Goal: Task Accomplishment & Management: Use online tool/utility

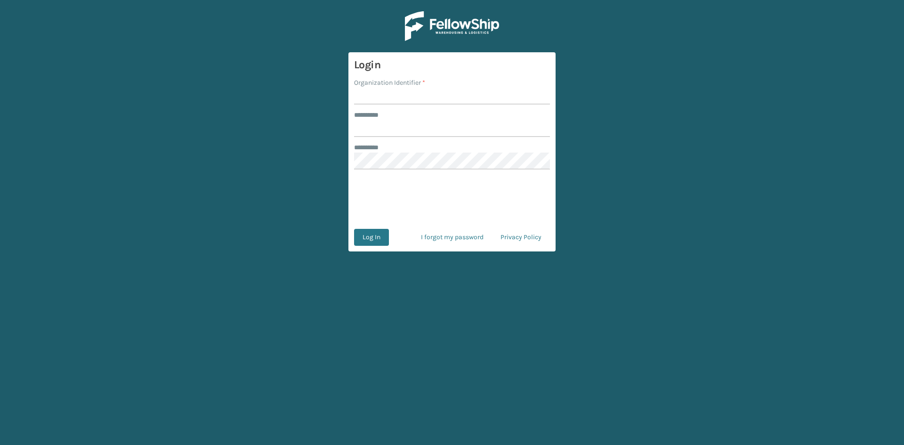
click at [397, 86] on label "Organization Identifier *" at bounding box center [389, 83] width 71 height 10
click at [397, 88] on input "Organization Identifier *" at bounding box center [452, 96] width 196 height 17
click at [392, 90] on input "Organization Identifier *" at bounding box center [452, 96] width 196 height 17
type input "CDD"
click at [386, 129] on input "******** *" at bounding box center [452, 128] width 196 height 17
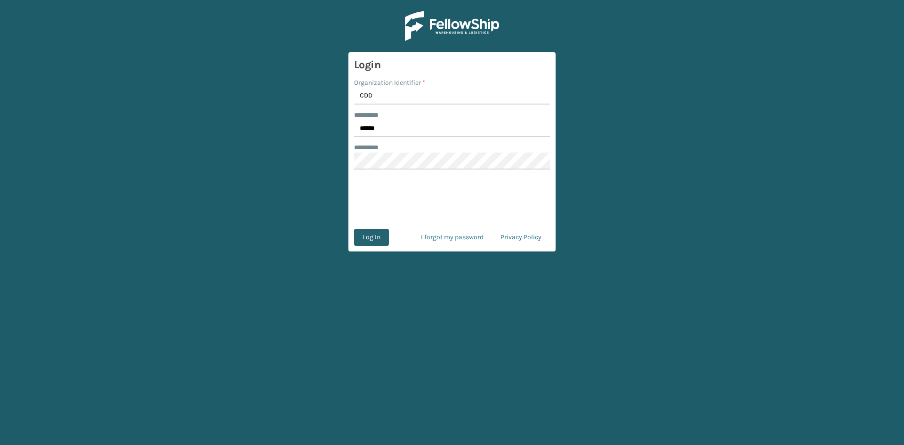
click at [370, 235] on button "Log In" at bounding box center [371, 237] width 35 height 17
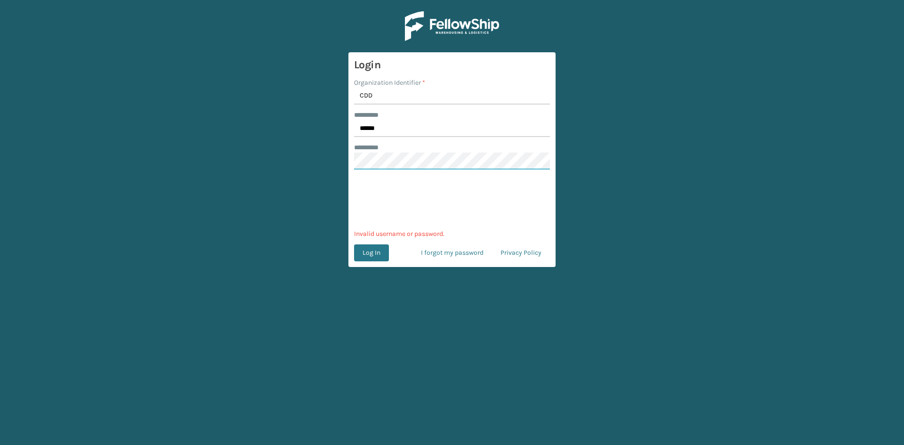
click at [344, 162] on main "Login Organization Identifier * CDD ******** * ****** ******** * 0cAFcWeA6gq08w…" at bounding box center [452, 222] width 904 height 445
click at [396, 129] on input "******" at bounding box center [452, 128] width 196 height 17
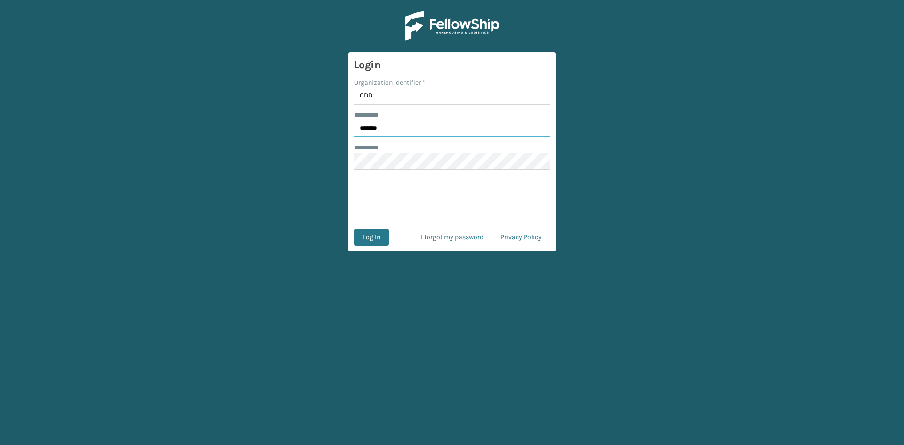
type input "******"
click at [333, 155] on main "Login Organization Identifier * CDD ******** * ****** ******** * 0cAFcWeA6gq08w…" at bounding box center [452, 222] width 904 height 445
click at [371, 235] on button "Log In" at bounding box center [371, 237] width 35 height 17
click at [379, 96] on input "Organization Identifier *" at bounding box center [452, 96] width 196 height 17
type input "CDD"
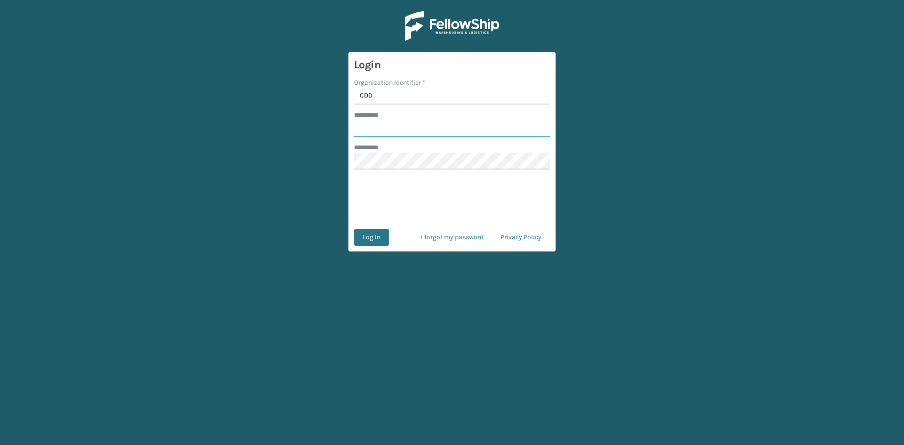
click at [377, 131] on input "******** *" at bounding box center [452, 128] width 196 height 17
type input "******"
click at [373, 236] on button "Log In" at bounding box center [371, 237] width 35 height 17
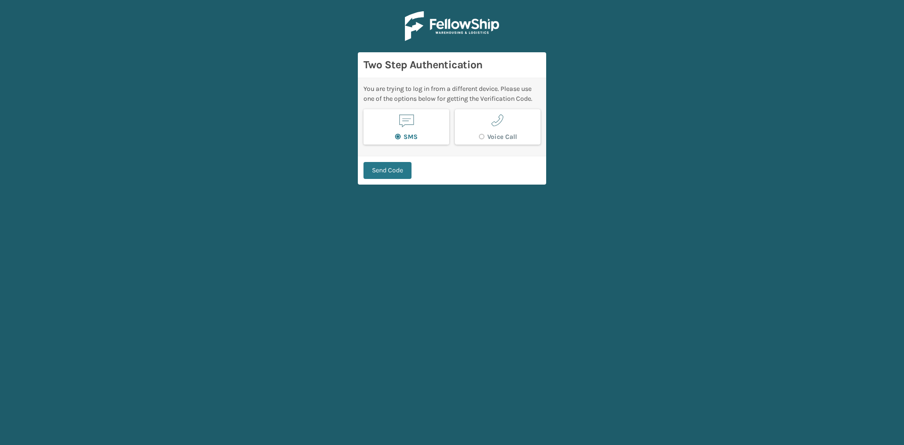
click at [409, 124] on span "button" at bounding box center [407, 121] width 18 height 18
click at [386, 170] on button "Send Code" at bounding box center [388, 170] width 48 height 17
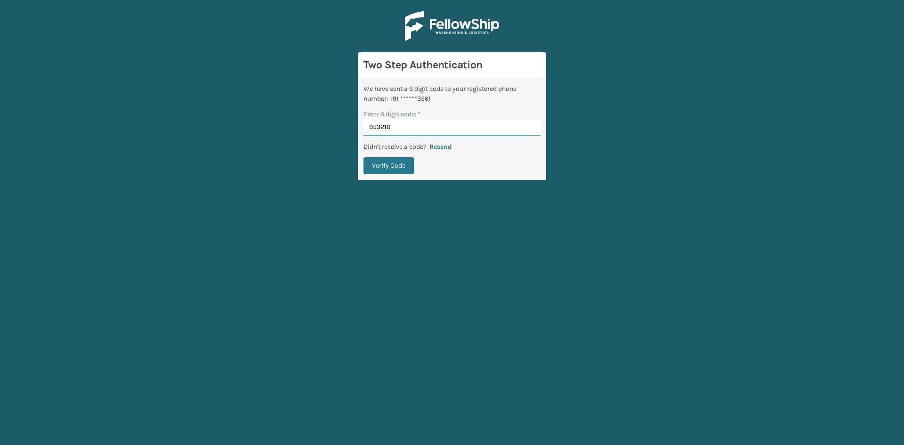
type input "953210"
click at [364, 157] on button "Verify Code" at bounding box center [389, 165] width 50 height 17
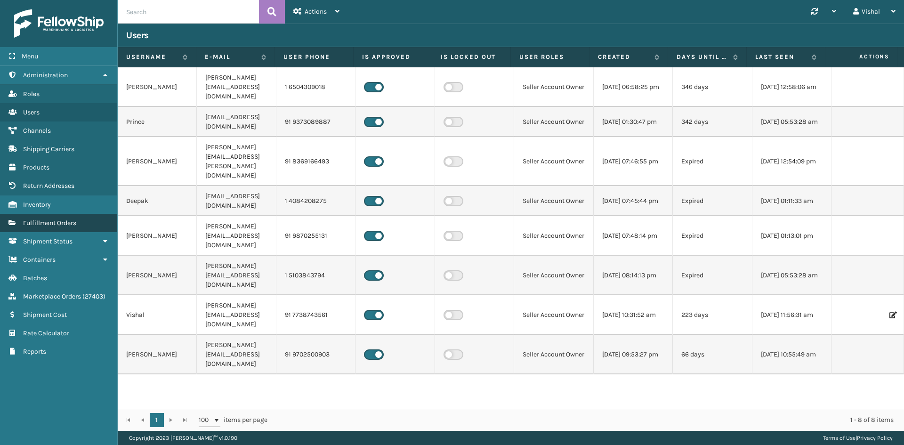
click at [76, 222] on span "Fulfillment Orders" at bounding box center [49, 223] width 53 height 8
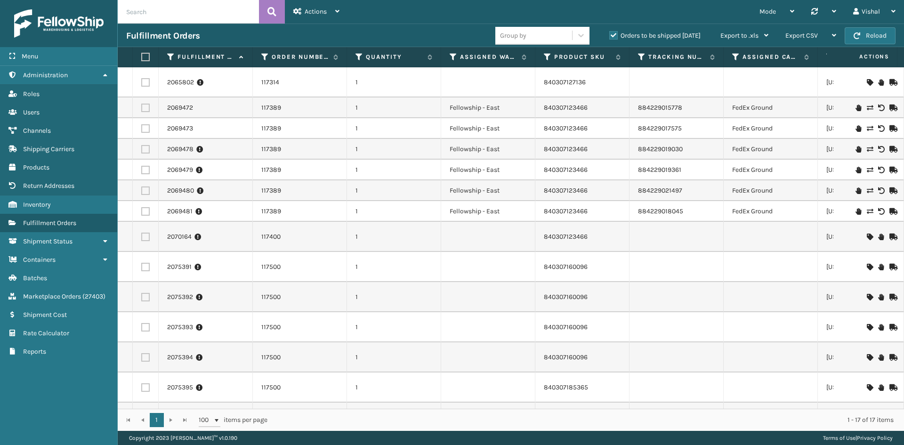
click at [159, 16] on input "text" at bounding box center [188, 12] width 141 height 24
paste input "114-2591488-7375436"
type input "114-2591488-7375436"
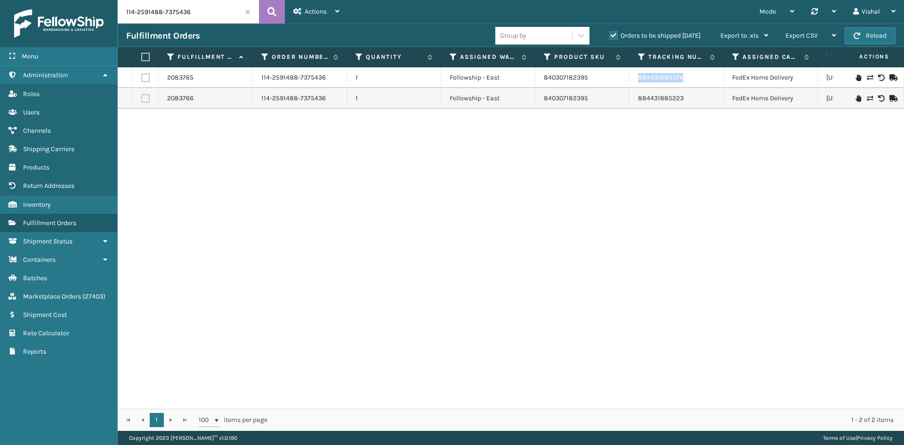
drag, startPoint x: 690, startPoint y: 77, endPoint x: 637, endPoint y: 81, distance: 52.9
click at [637, 81] on td "884431884374" at bounding box center [677, 77] width 94 height 21
copy link "884431884374"
drag, startPoint x: 694, startPoint y: 98, endPoint x: 636, endPoint y: 99, distance: 57.9
click at [636, 99] on td "884431885223" at bounding box center [677, 98] width 94 height 21
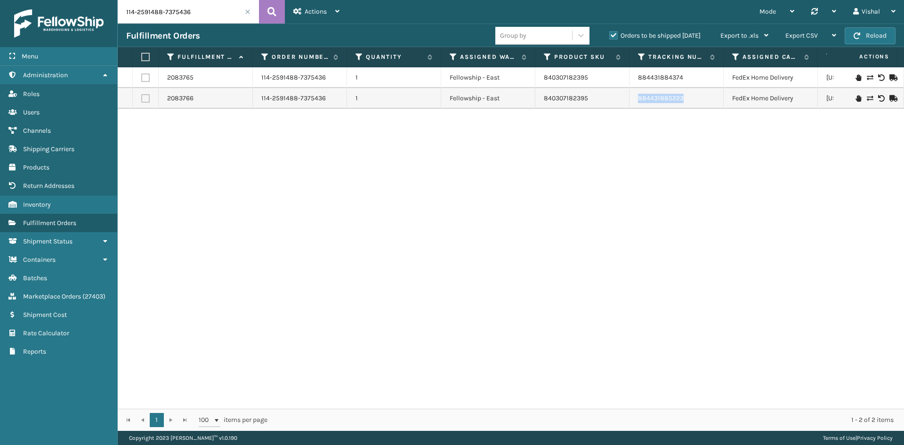
copy link "884431885223"
drag, startPoint x: 696, startPoint y: 73, endPoint x: 638, endPoint y: 78, distance: 57.7
click at [638, 78] on td "884431884374" at bounding box center [677, 77] width 94 height 21
copy link "884431884374"
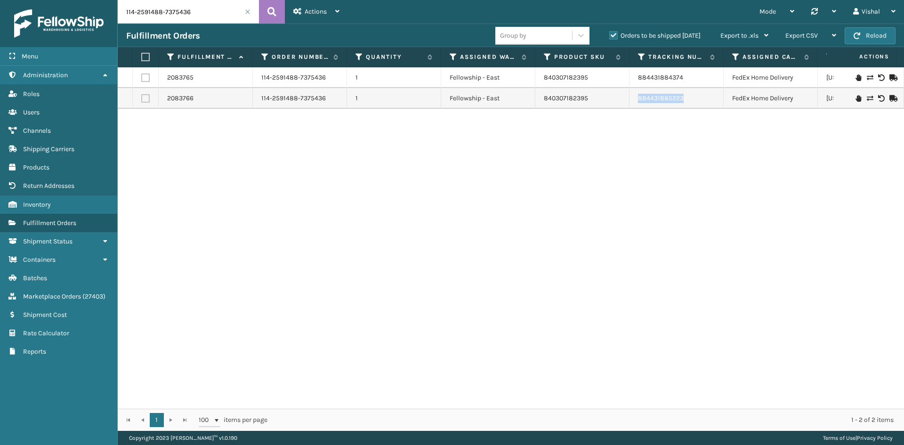
drag, startPoint x: 697, startPoint y: 96, endPoint x: 636, endPoint y: 102, distance: 61.5
click at [636, 102] on td "884431885223" at bounding box center [677, 98] width 94 height 21
copy link "884431885223"
click at [880, 10] on div "Vishal" at bounding box center [874, 12] width 42 height 24
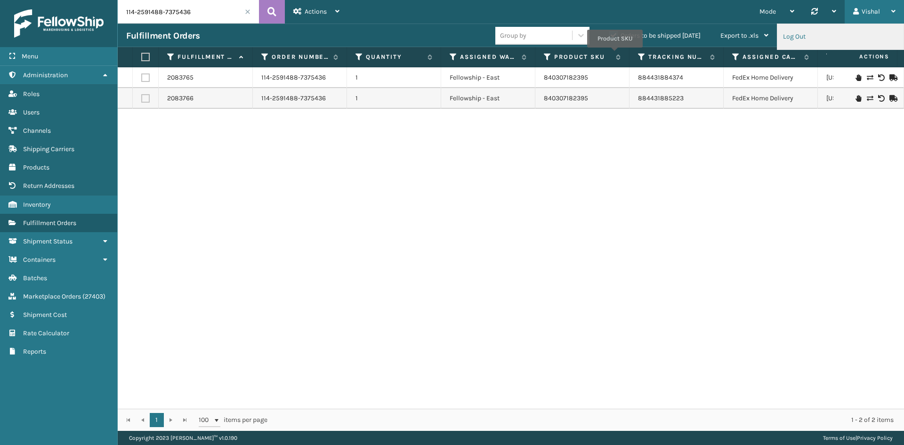
click at [798, 36] on li "Log Out" at bounding box center [841, 36] width 126 height 25
